Goal: Information Seeking & Learning: Learn about a topic

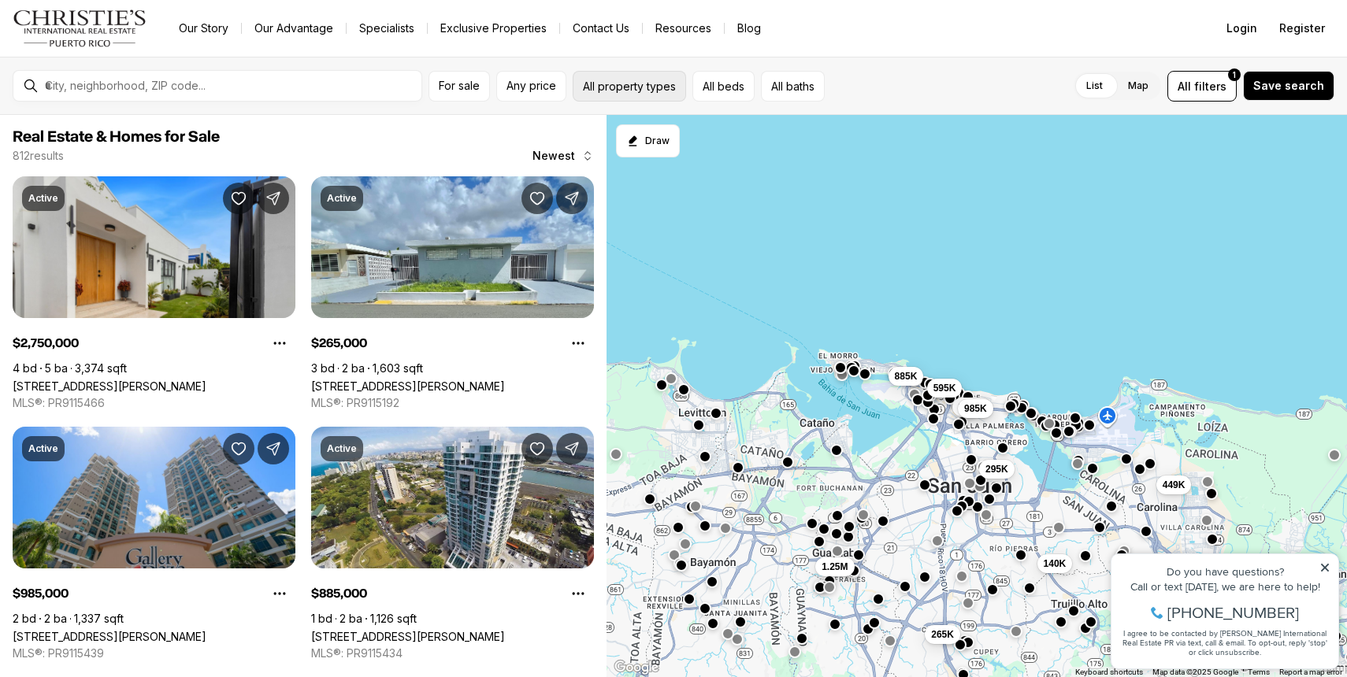
click at [651, 87] on button "All property types" at bounding box center [629, 86] width 113 height 31
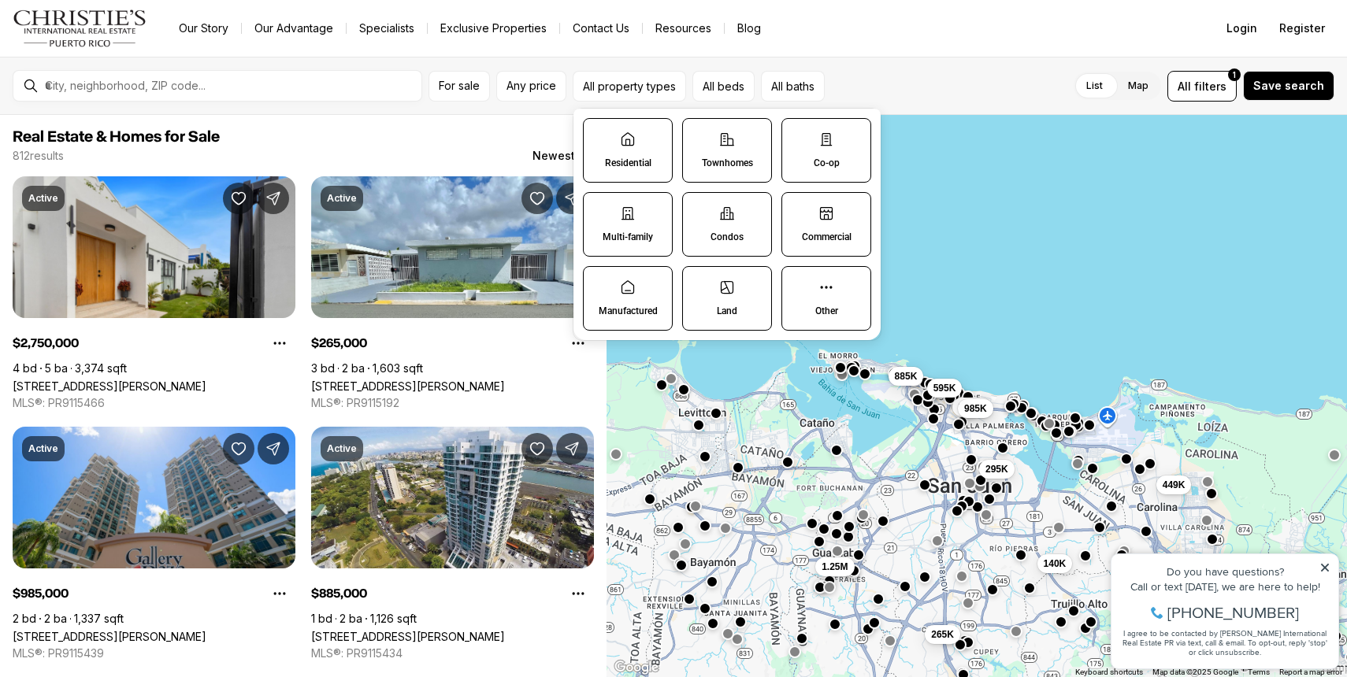
click at [845, 228] on label "Commercial" at bounding box center [826, 224] width 90 height 65
click at [798, 209] on button "Commercial" at bounding box center [790, 201] width 16 height 16
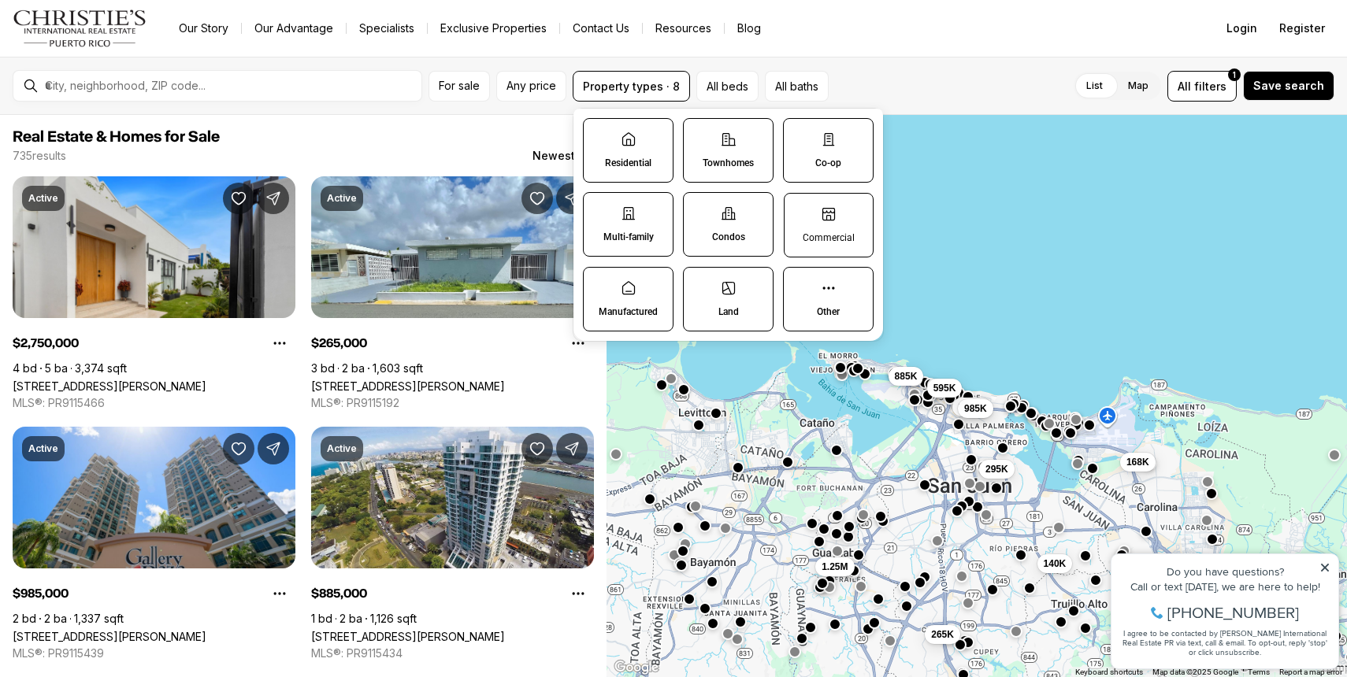
click at [841, 226] on label "Commercial" at bounding box center [829, 225] width 90 height 65
click at [800, 209] on button "Commercial" at bounding box center [792, 202] width 16 height 16
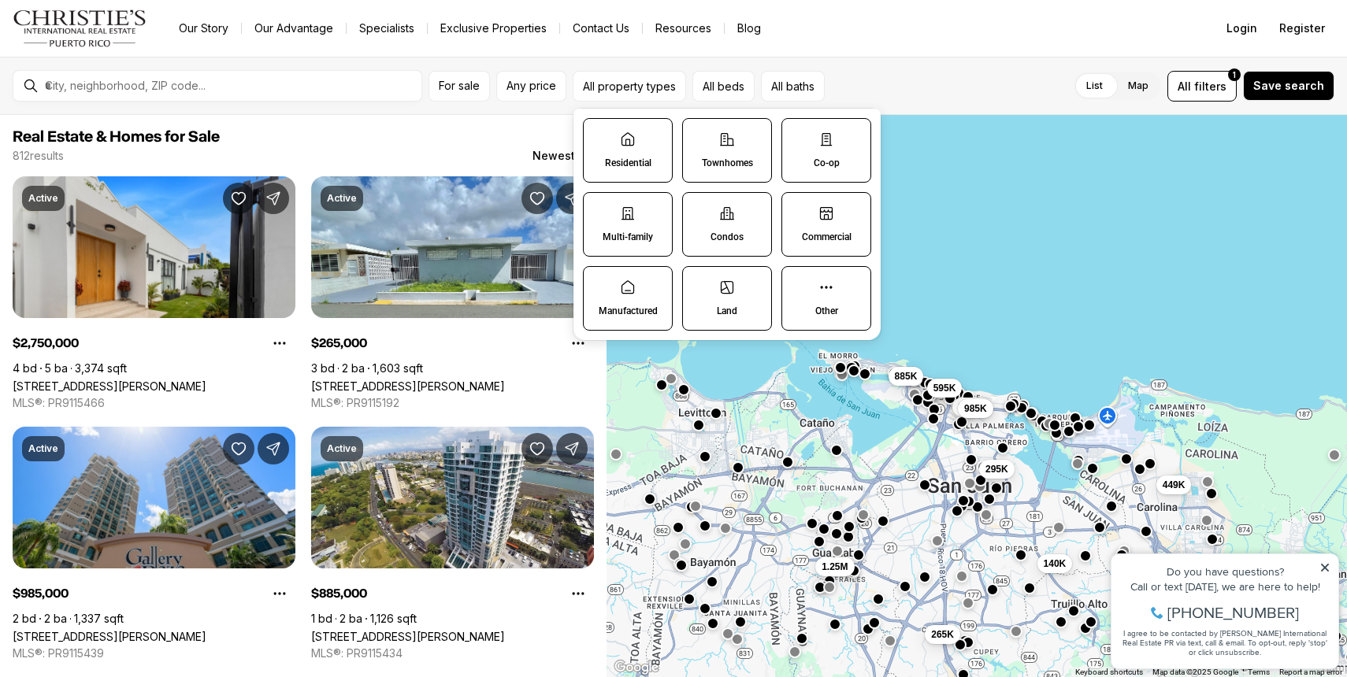
click at [841, 226] on label "Commercial" at bounding box center [826, 224] width 90 height 65
click at [798, 209] on button "Commercial" at bounding box center [790, 201] width 16 height 16
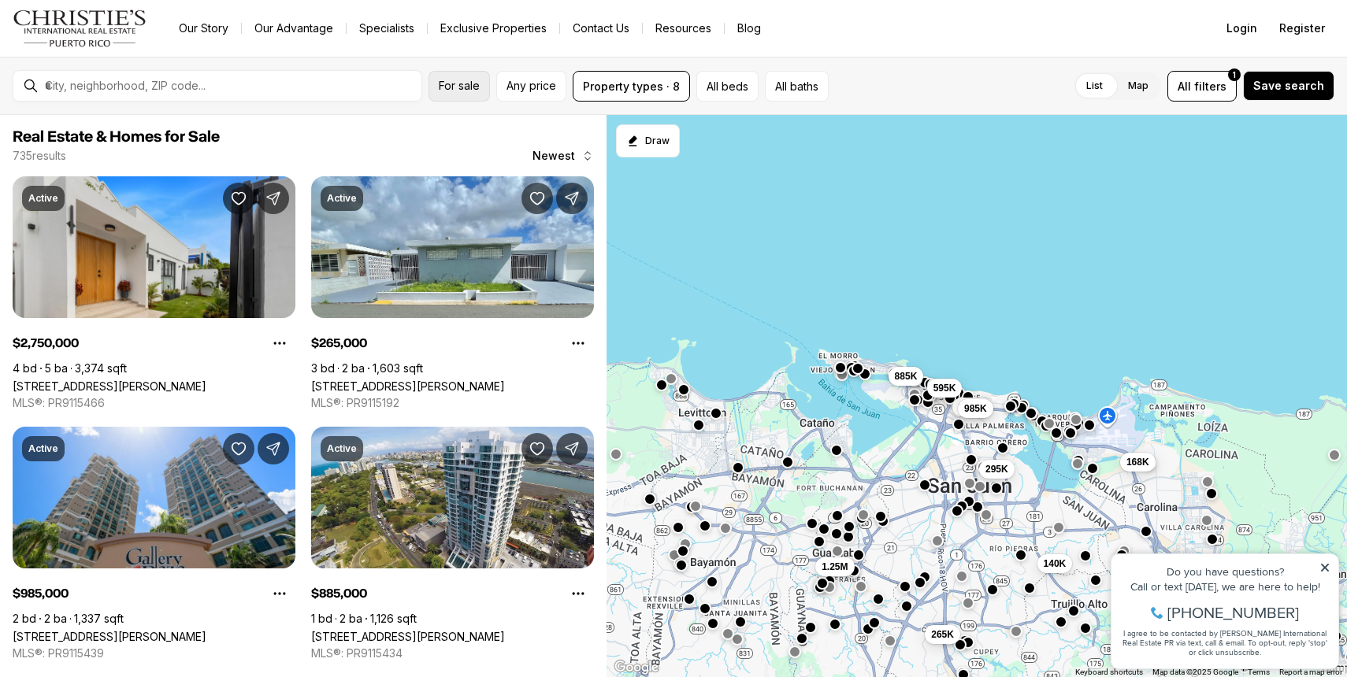
click at [465, 92] on button "For sale" at bounding box center [458, 86] width 61 height 31
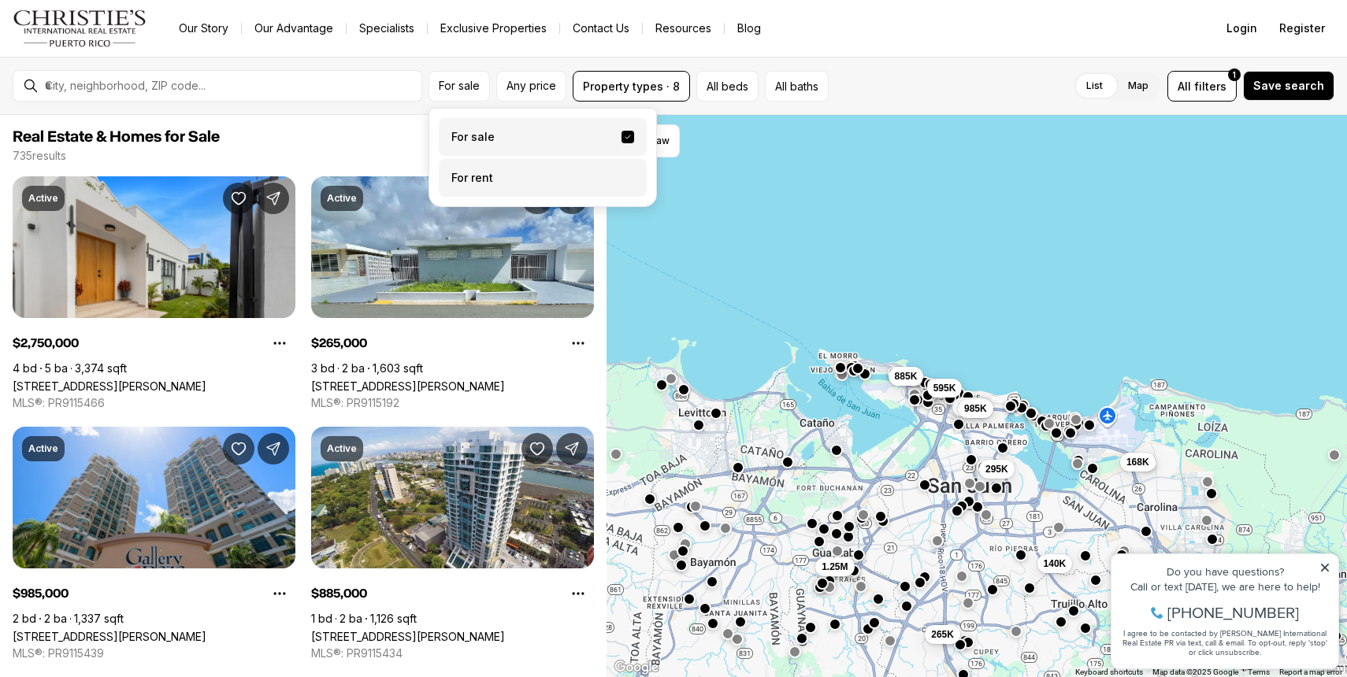
click at [468, 172] on label "For rent" at bounding box center [543, 178] width 208 height 38
click at [621, 172] on button "For rent" at bounding box center [627, 172] width 13 height 0
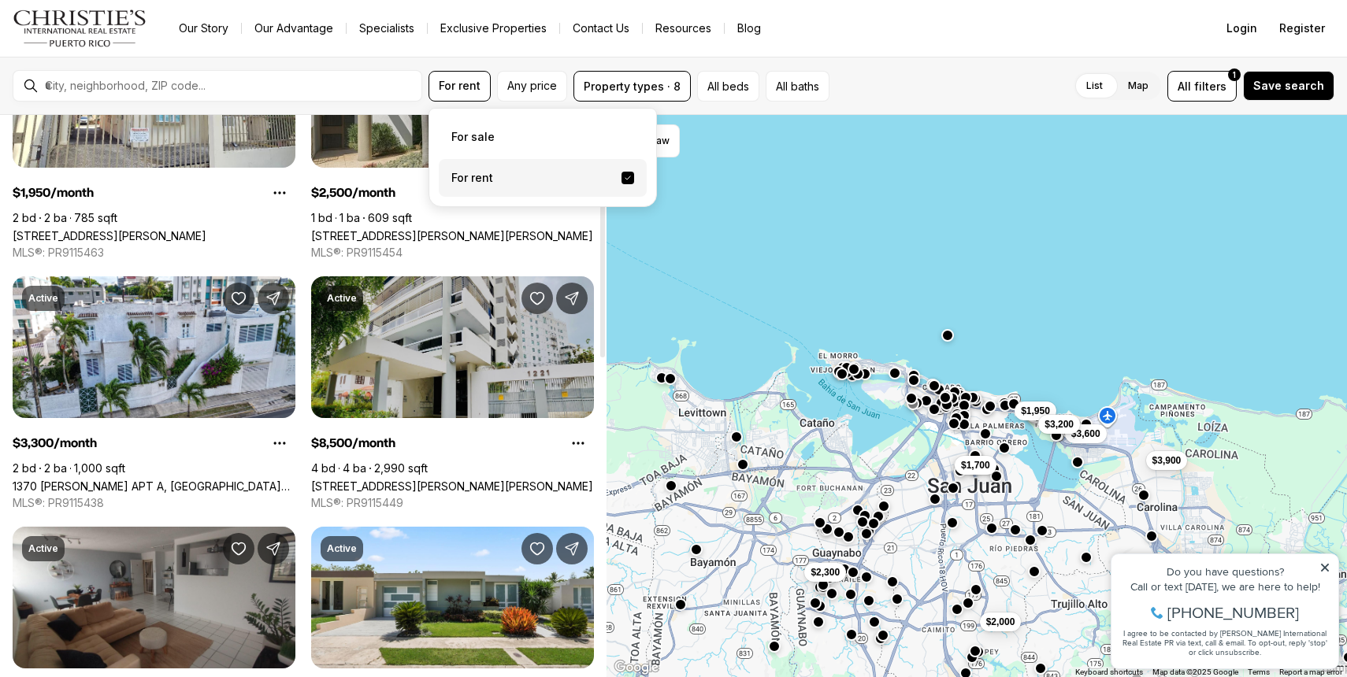
scroll to position [232, 0]
